Goal: Task Accomplishment & Management: Use online tool/utility

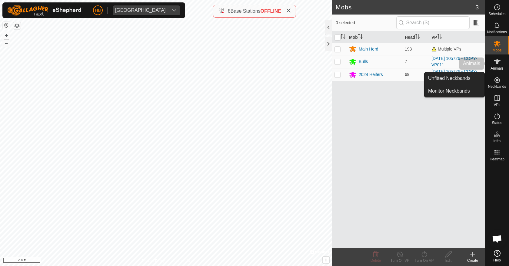
click at [494, 65] on icon at bounding box center [497, 61] width 7 height 7
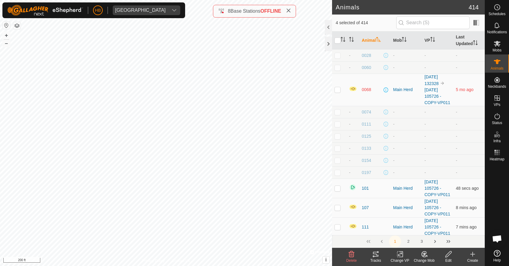
click at [400, 255] on icon at bounding box center [400, 255] width 4 height 4
click at [405, 244] on link "Turn Off VP" at bounding box center [418, 241] width 60 height 12
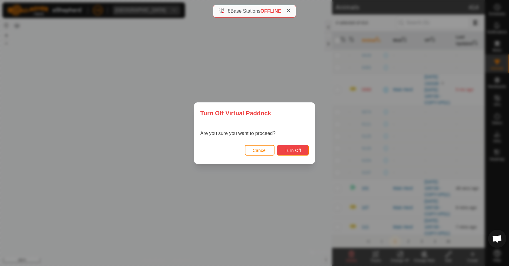
click at [299, 154] on button "Turn Off" at bounding box center [293, 150] width 32 height 11
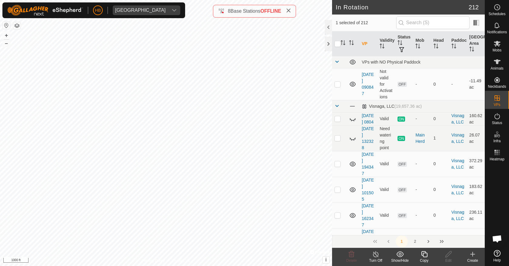
click at [427, 256] on icon at bounding box center [424, 255] width 6 height 6
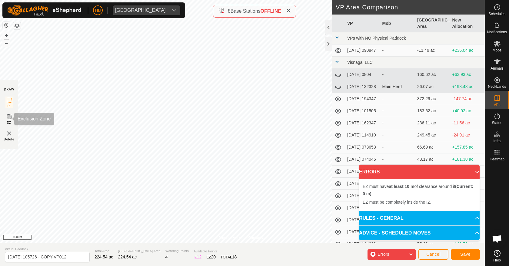
click at [11, 116] on icon at bounding box center [8, 116] width 7 height 7
click at [8, 134] on img at bounding box center [8, 133] width 7 height 7
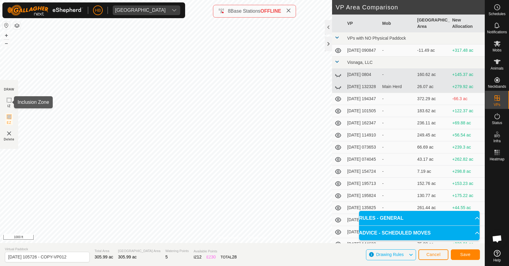
click at [8, 100] on icon at bounding box center [8, 100] width 7 height 7
click at [464, 255] on span "Save" at bounding box center [465, 254] width 10 height 5
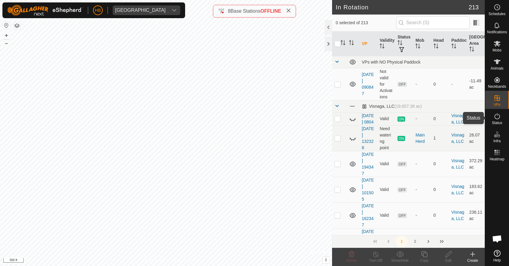
click at [499, 121] on span "Status" at bounding box center [497, 123] width 10 height 4
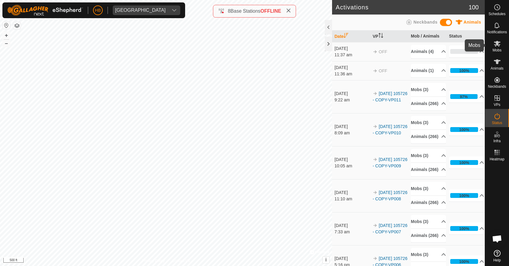
click at [493, 44] on es-mob-svg-icon at bounding box center [497, 44] width 11 height 10
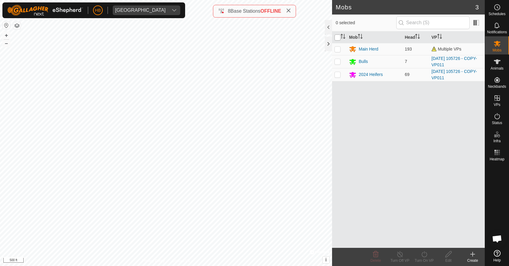
click at [337, 38] on input "checkbox" at bounding box center [338, 38] width 6 height 6
checkbox input "true"
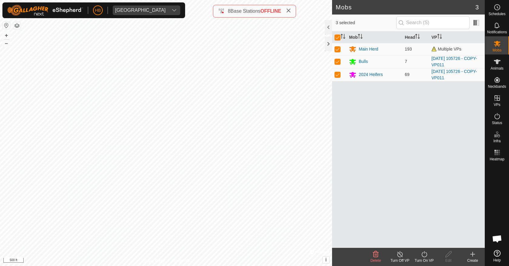
click at [423, 259] on div "Turn On VP" at bounding box center [424, 260] width 24 height 5
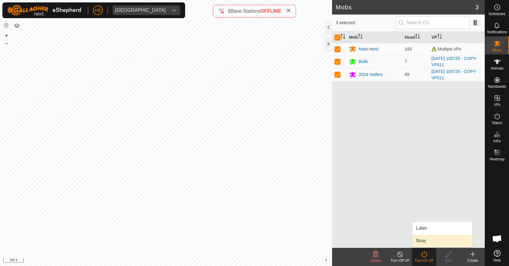
click at [421, 243] on link "Now" at bounding box center [442, 241] width 60 height 12
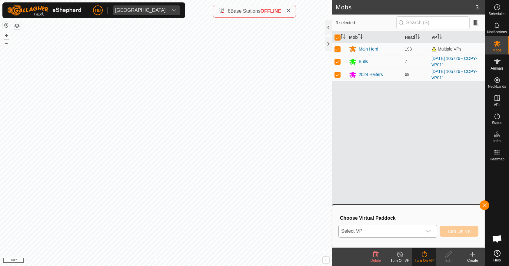
click at [415, 234] on span "Select VP" at bounding box center [381, 231] width 84 height 12
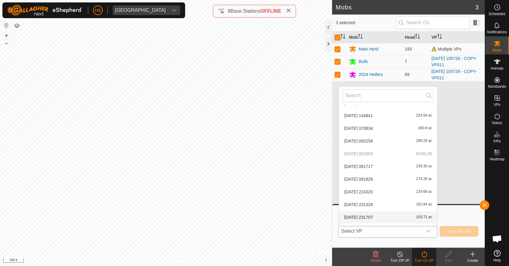
scroll to position [2617, 0]
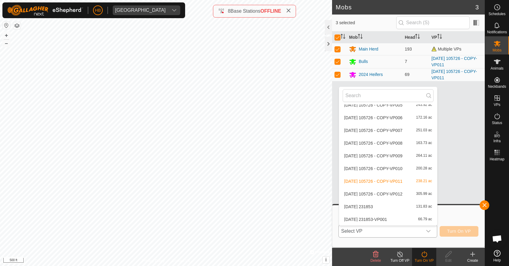
click at [418, 195] on li "[DATE] 105726 - COPY-VP012 305.99 ac" at bounding box center [388, 194] width 98 height 12
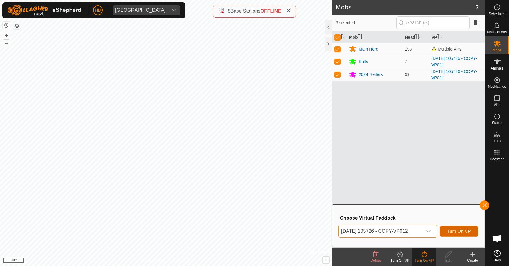
click at [466, 233] on span "Turn On VP" at bounding box center [459, 231] width 24 height 5
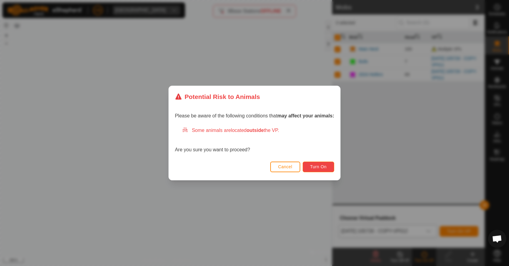
click at [320, 170] on button "Turn On" at bounding box center [319, 167] width 32 height 11
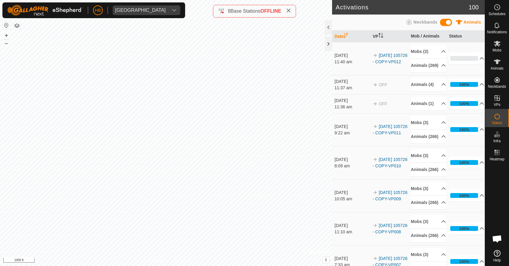
click at [290, 9] on icon at bounding box center [288, 10] width 5 height 5
click at [497, 66] on es-animals-svg-icon at bounding box center [497, 62] width 11 height 10
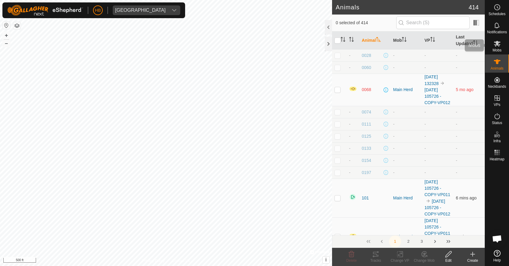
click at [497, 53] on div "Mobs" at bounding box center [497, 45] width 24 height 18
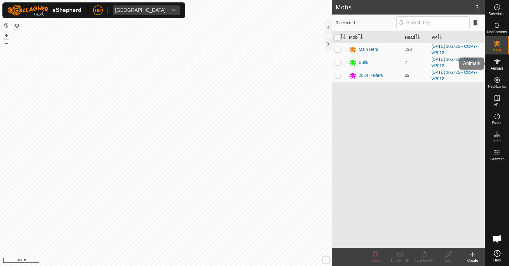
click at [494, 67] on span "Animals" at bounding box center [497, 69] width 13 height 4
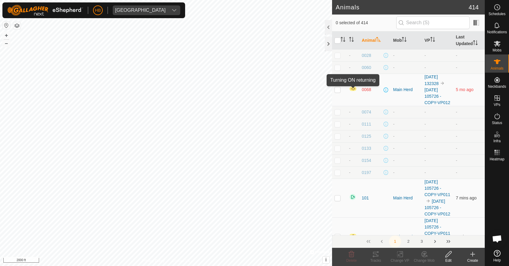
click at [352, 90] on img at bounding box center [353, 88] width 8 height 5
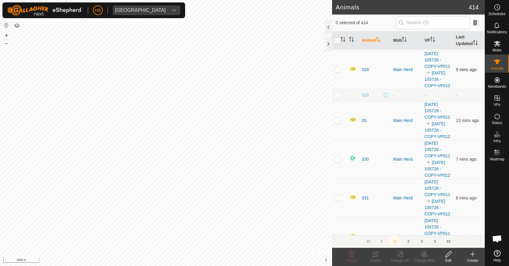
scroll to position [3869, 0]
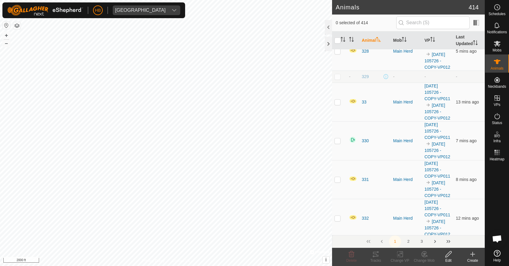
click at [499, 256] on icon at bounding box center [497, 253] width 7 height 7
click at [18, 27] on button "button" at bounding box center [16, 25] width 7 height 7
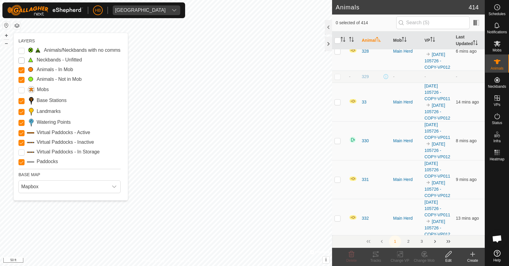
click at [22, 60] on Unfitted "Neckbands - Unfitted" at bounding box center [21, 61] width 6 height 6
